Goal: Information Seeking & Learning: Learn about a topic

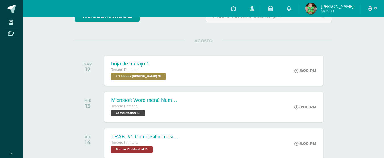
scroll to position [58, 0]
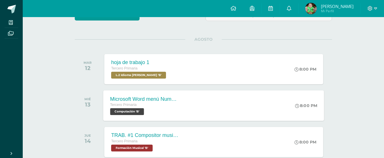
click at [133, 111] on span "Computación 'B'" at bounding box center [127, 111] width 34 height 7
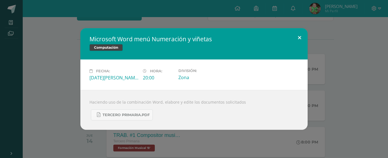
click at [299, 38] on button at bounding box center [300, 37] width 16 height 19
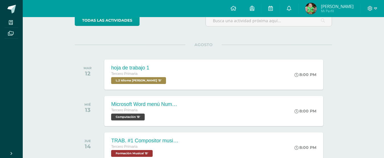
scroll to position [0, 0]
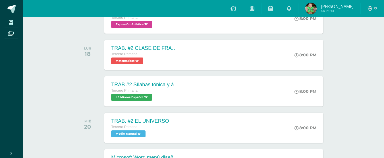
scroll to position [253, 0]
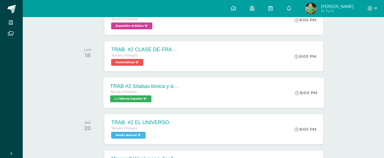
click at [117, 98] on span "L.1 Idioma Español 'B'" at bounding box center [130, 98] width 41 height 7
click at [0, 0] on label "Cargando contenido" at bounding box center [0, 0] width 0 height 0
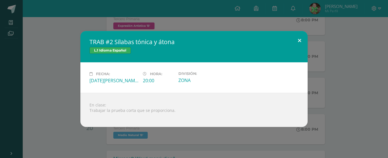
click at [298, 40] on button at bounding box center [300, 40] width 16 height 19
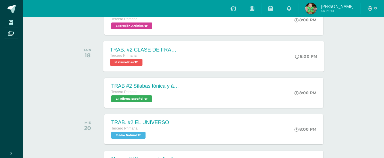
click at [142, 61] on span "Matemáticas 'B'" at bounding box center [126, 62] width 32 height 7
click at [0, 0] on div "Matemáticas" at bounding box center [0, 0] width 0 height 0
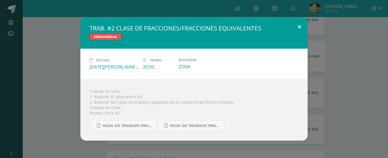
click at [300, 27] on button at bounding box center [300, 26] width 16 height 19
